Goal: Navigation & Orientation: Find specific page/section

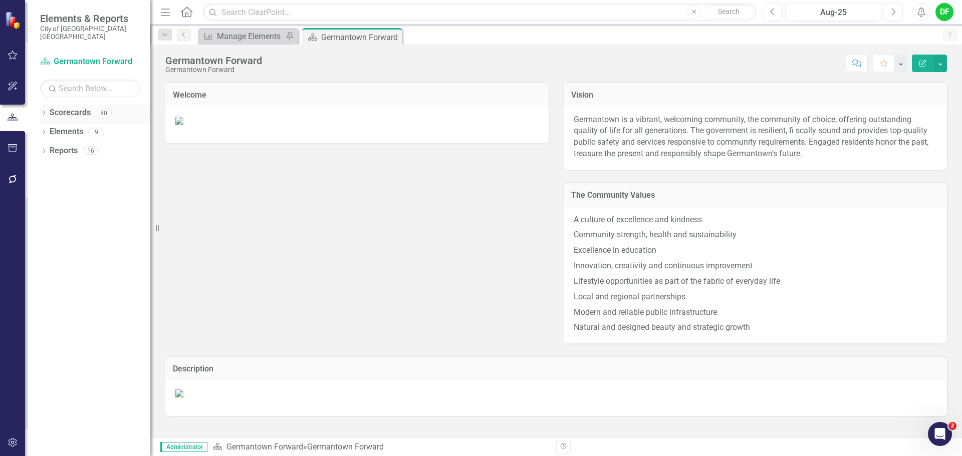
click at [43, 111] on icon "Dropdown" at bounding box center [43, 114] width 7 height 6
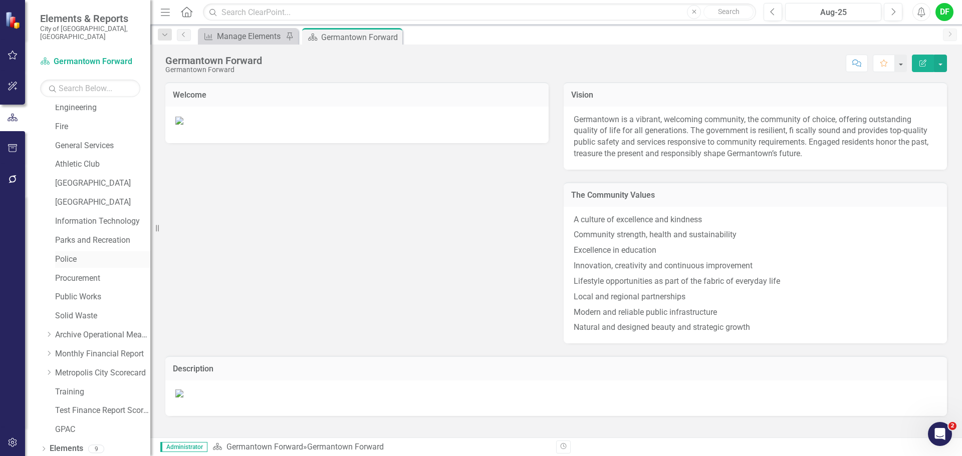
scroll to position [190, 0]
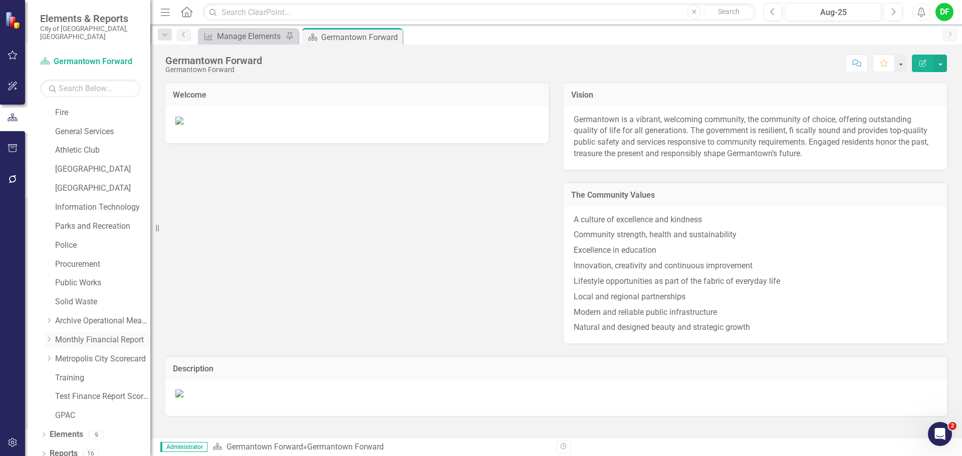
click at [50, 337] on icon at bounding box center [49, 339] width 3 height 5
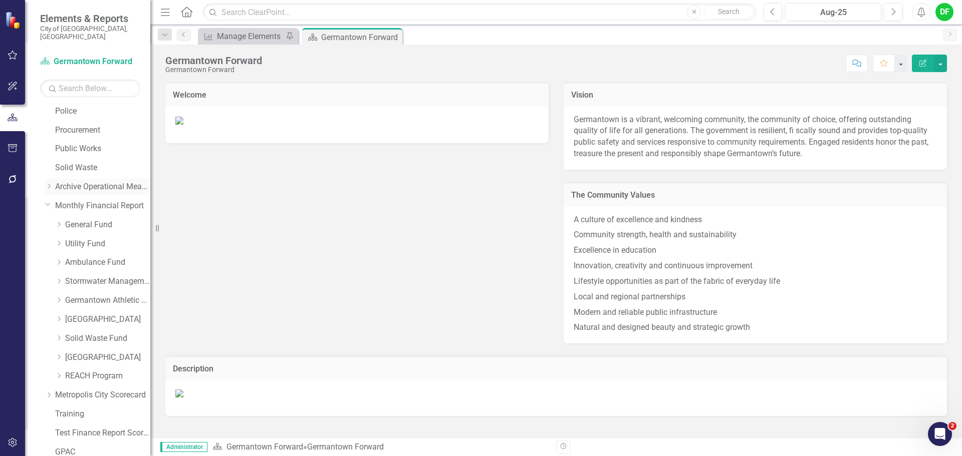
scroll to position [340, 0]
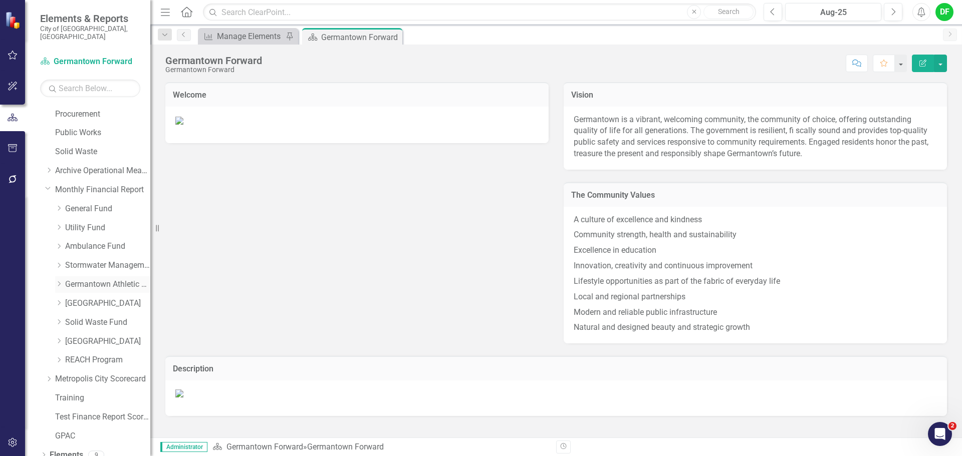
drag, startPoint x: 90, startPoint y: 277, endPoint x: 93, endPoint y: 272, distance: 5.8
click at [90, 279] on link "Germantown Athletic Club" at bounding box center [107, 285] width 85 height 12
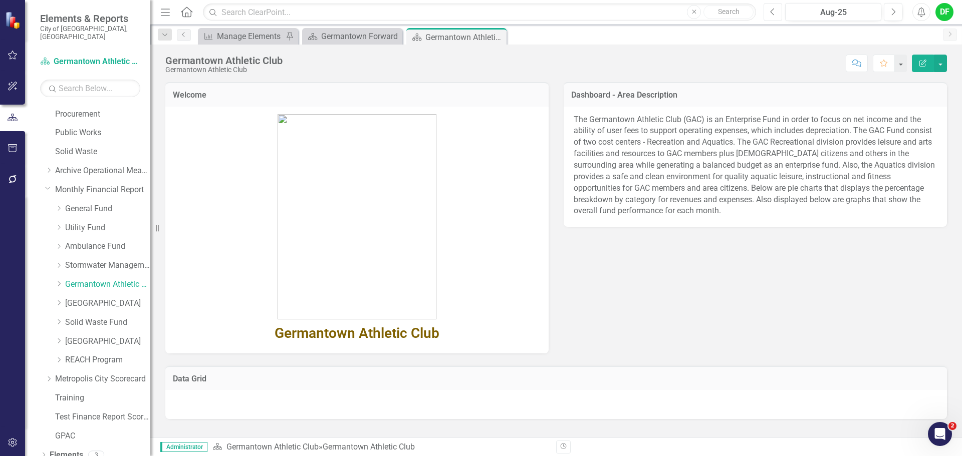
click at [769, 19] on button "Previous" at bounding box center [772, 12] width 19 height 18
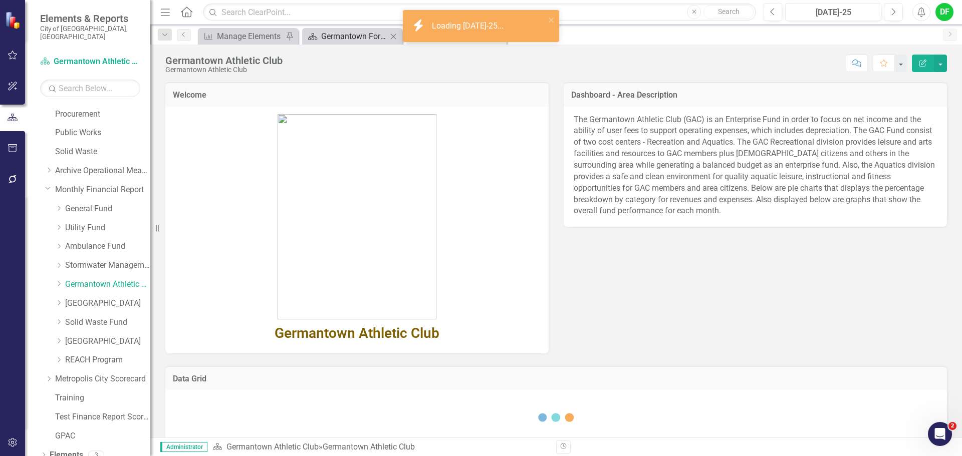
click at [368, 36] on div "Germantown Forward" at bounding box center [354, 36] width 66 height 13
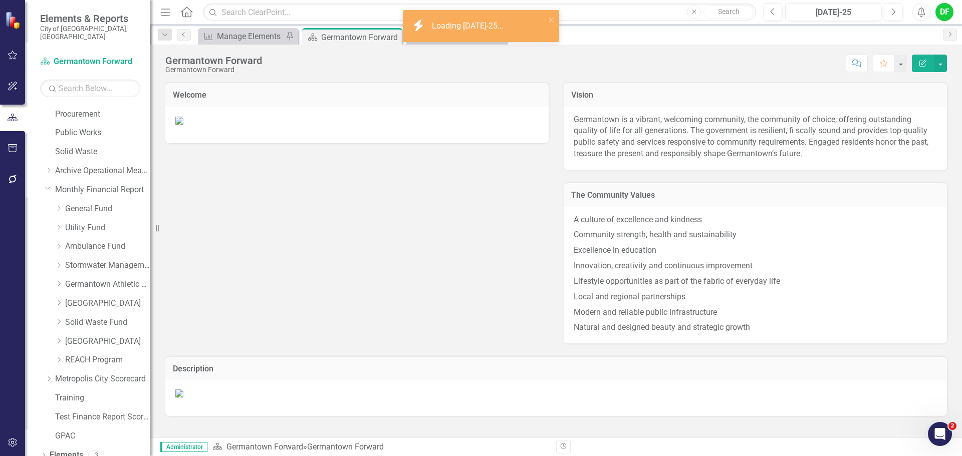
click at [370, 42] on div "Germantown Forward" at bounding box center [360, 37] width 79 height 13
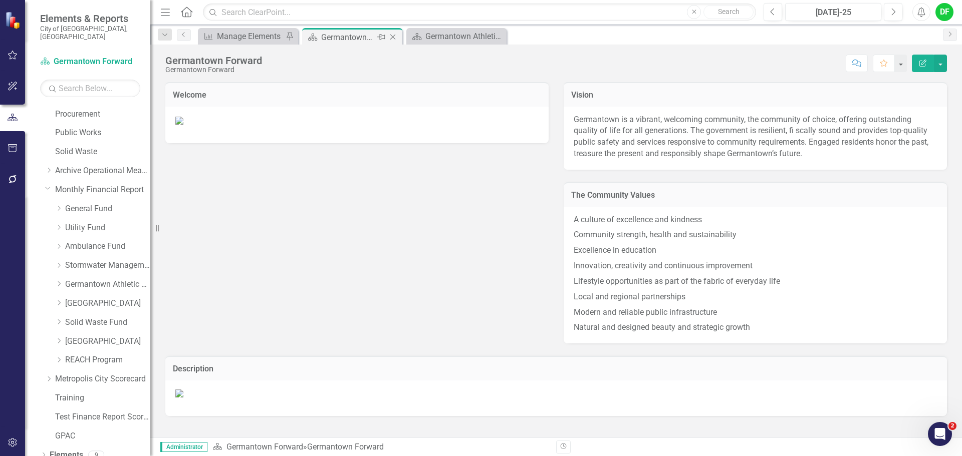
click at [391, 39] on icon at bounding box center [393, 38] width 6 height 6
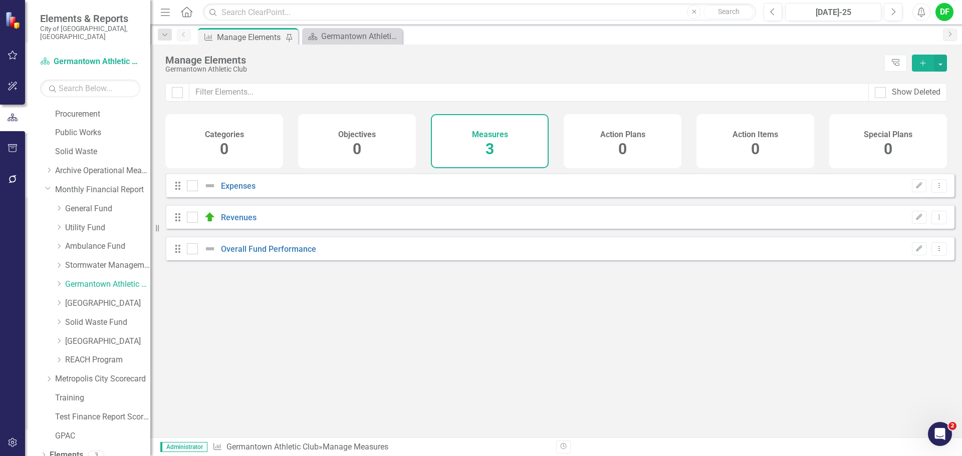
checkbox input "false"
click at [349, 36] on div "Germantown Athletic Club" at bounding box center [354, 36] width 66 height 13
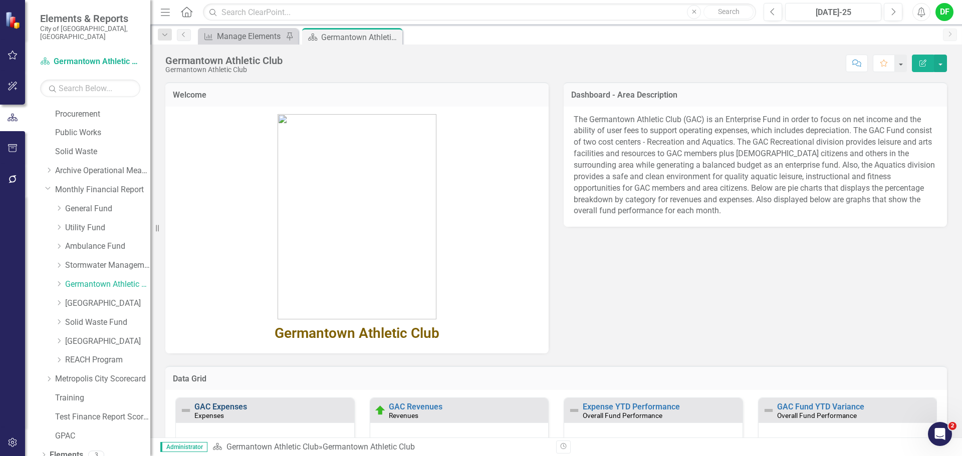
click at [223, 406] on link "GAC Expenses" at bounding box center [220, 407] width 53 height 10
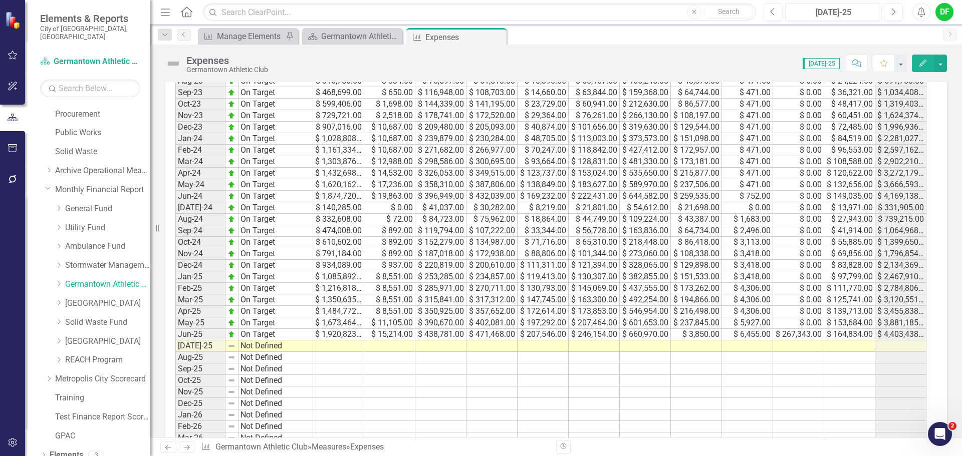
scroll to position [501, 0]
